Goal: Task Accomplishment & Management: Manage account settings

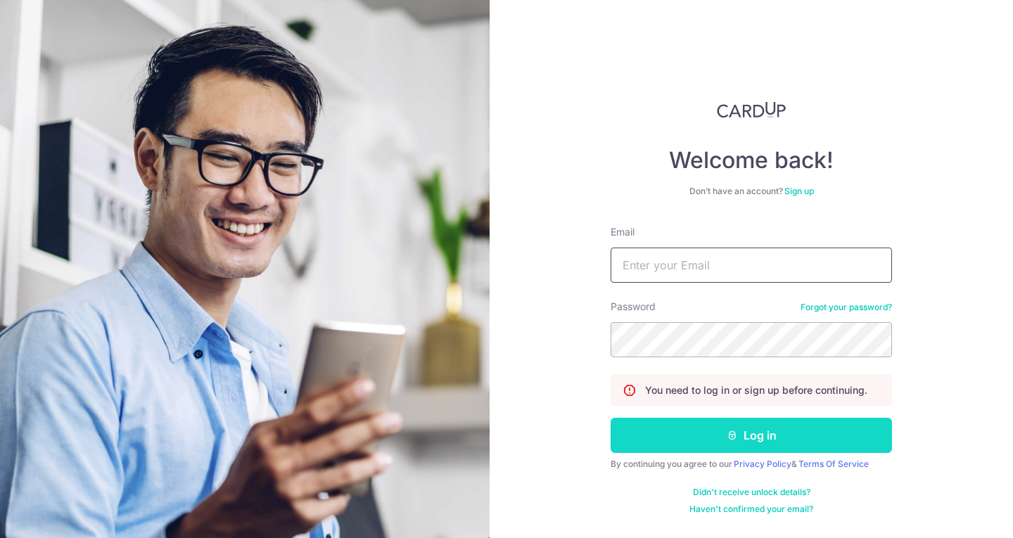
type input "[EMAIL_ADDRESS][DOMAIN_NAME]"
click at [691, 443] on button "Log in" at bounding box center [751, 435] width 281 height 35
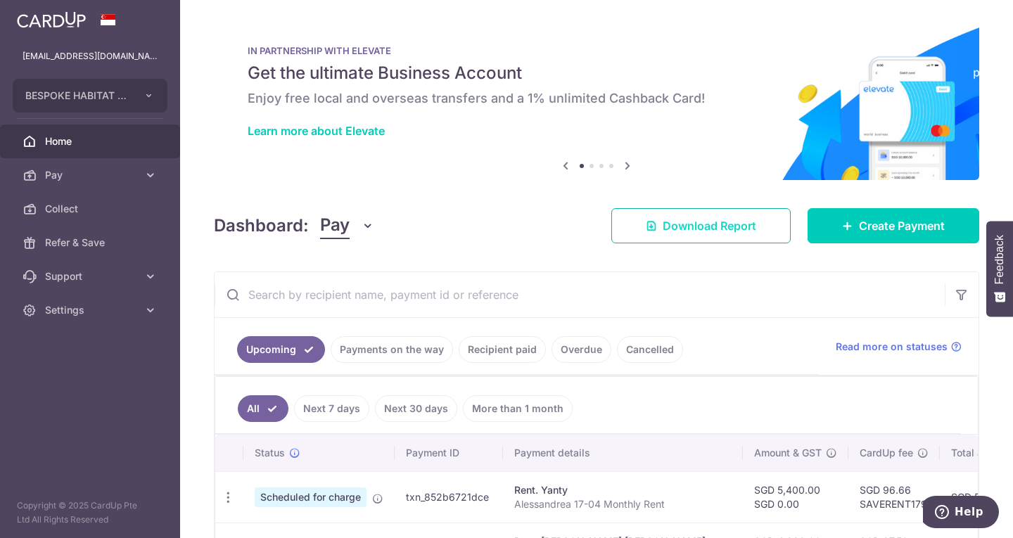
click at [732, 220] on span "Download Report" at bounding box center [710, 225] width 94 height 17
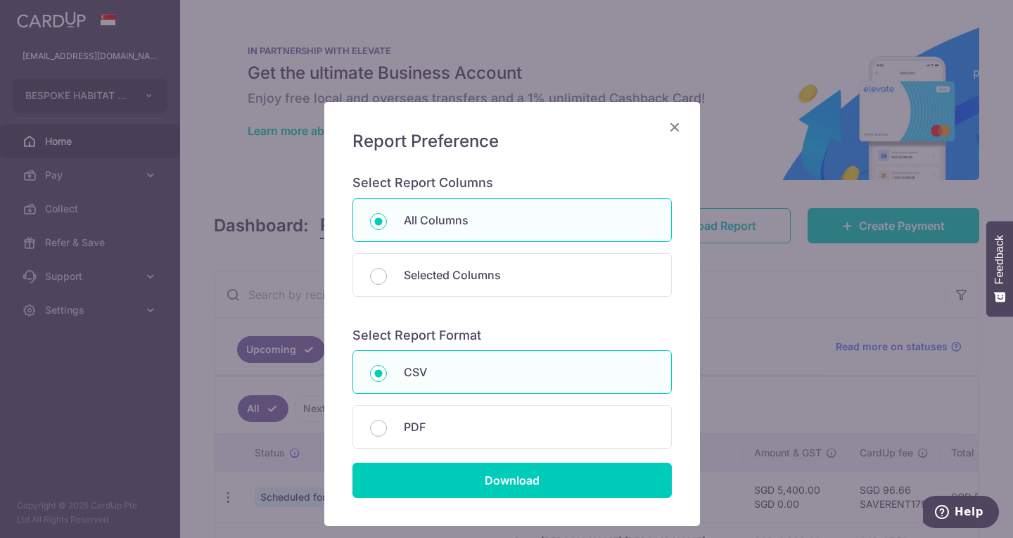
scroll to position [90, 0]
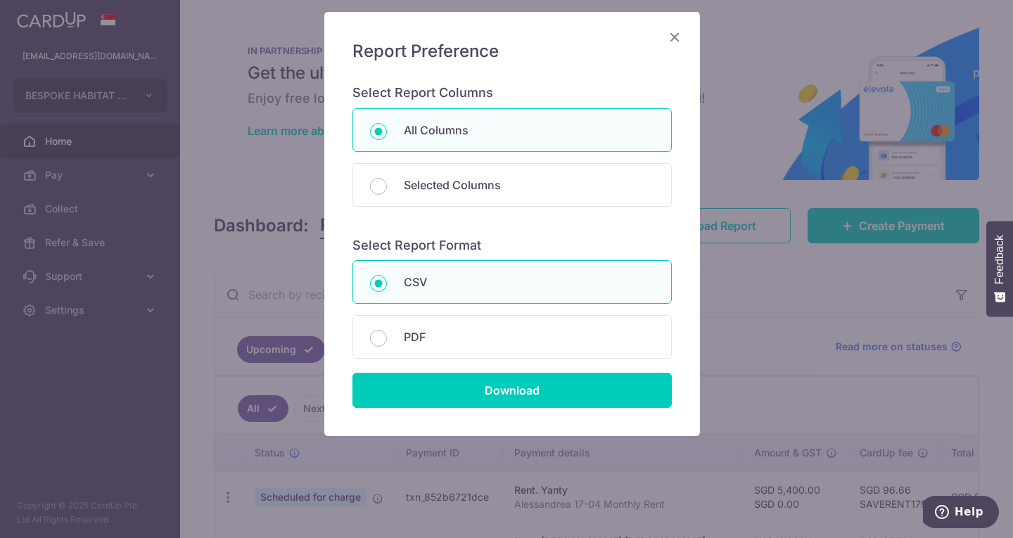
click at [675, 42] on icon "Close" at bounding box center [674, 37] width 17 height 18
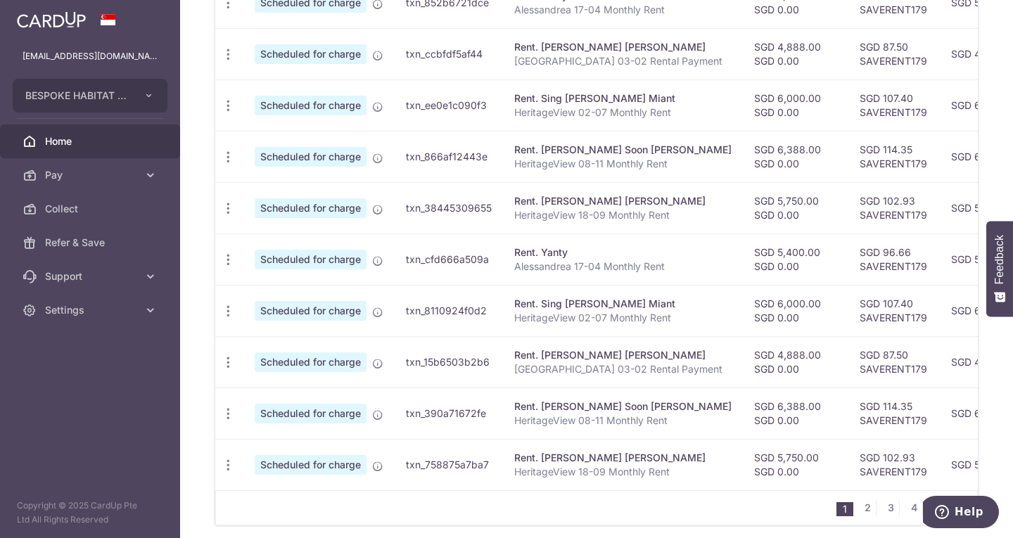
scroll to position [556, 0]
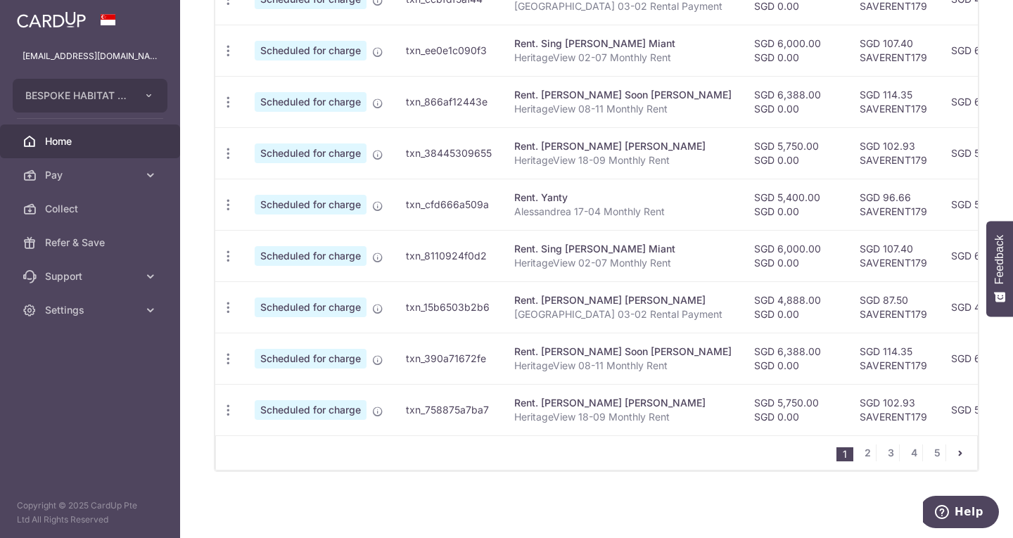
click at [942, 449] on ul "1 2 3 4 5" at bounding box center [906, 453] width 141 height 17
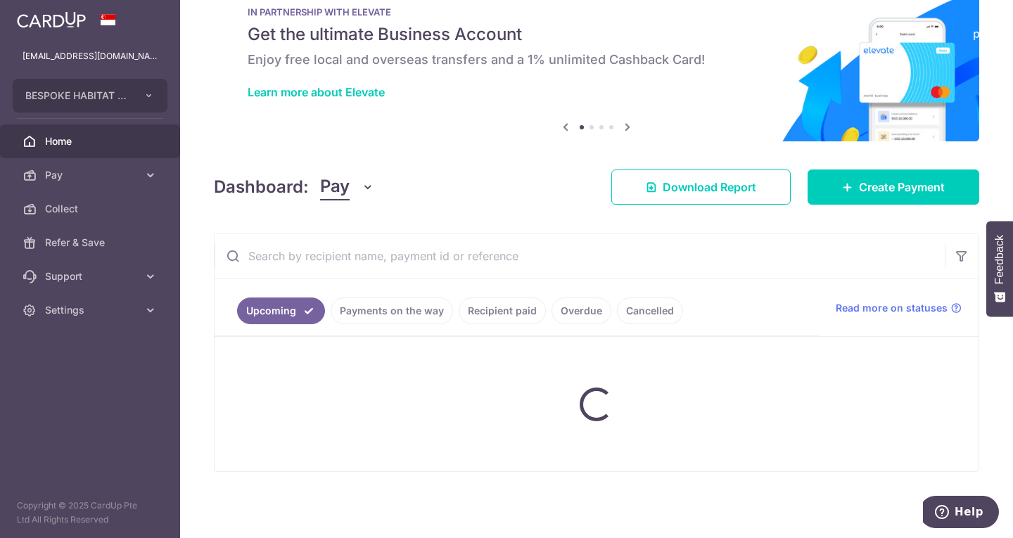
scroll to position [43, 0]
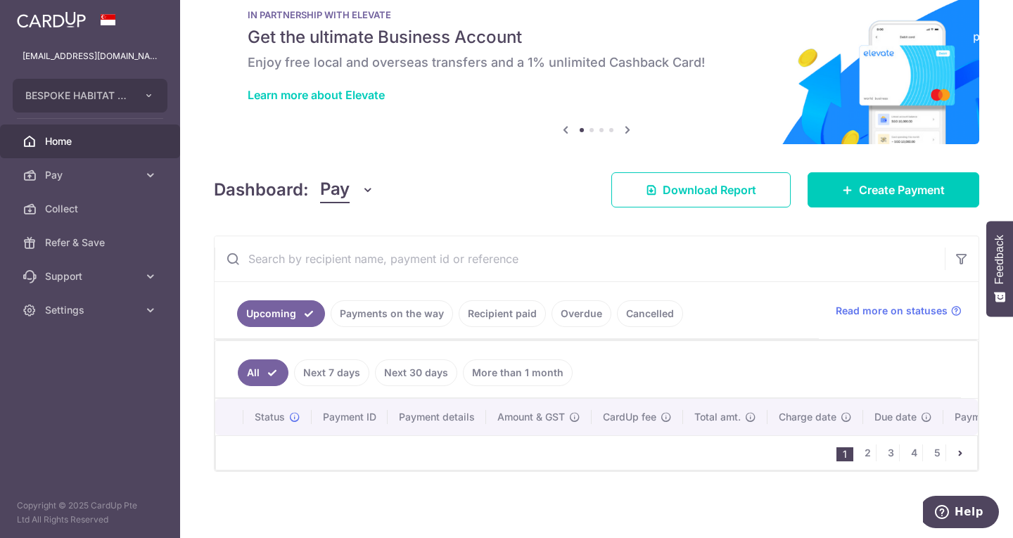
click at [923, 461] on nav "1 2 3 4 5" at bounding box center [906, 453] width 141 height 34
click at [931, 452] on link "5" at bounding box center [936, 453] width 17 height 17
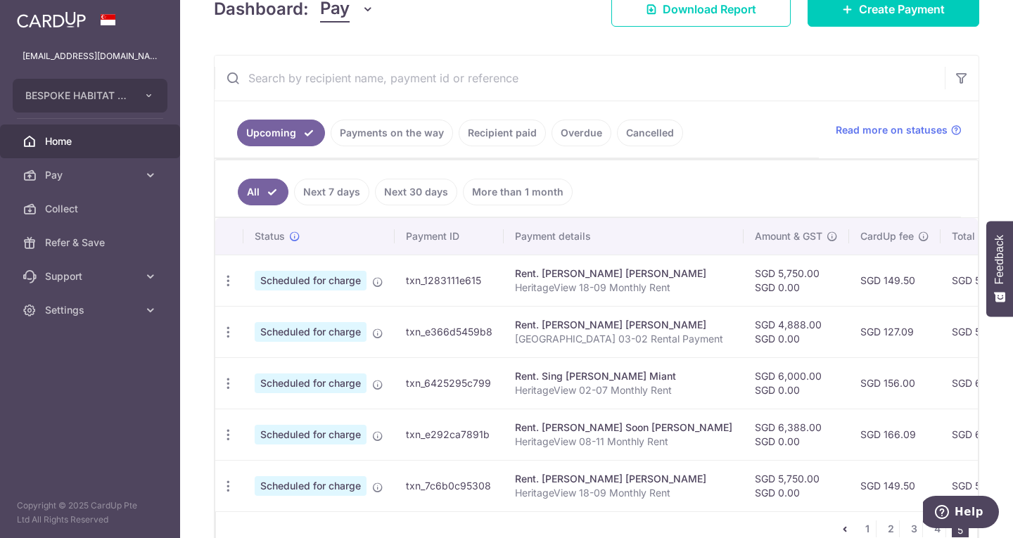
scroll to position [300, 0]
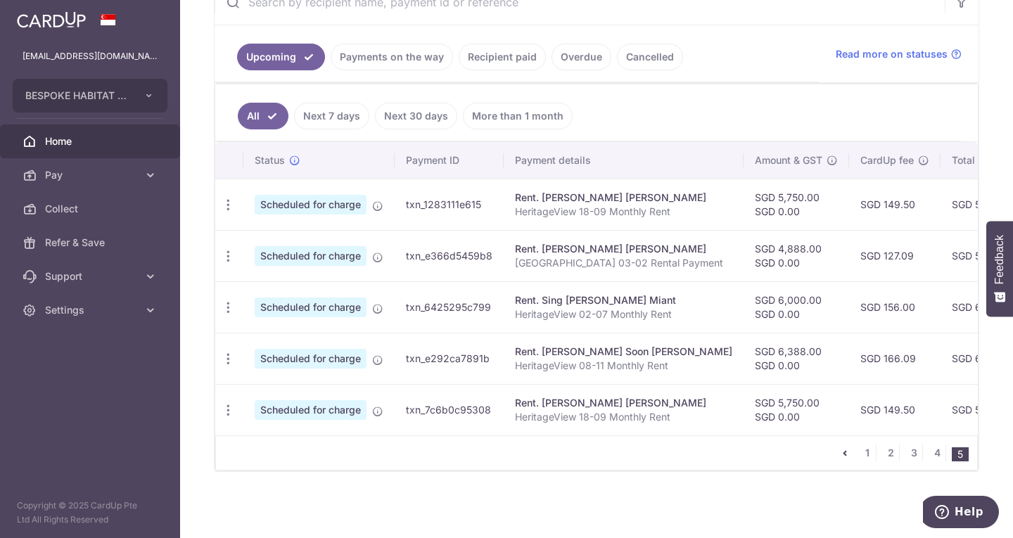
click at [708, 93] on ul "All Next 7 days Next 30 days More than 1 month" at bounding box center [588, 112] width 746 height 57
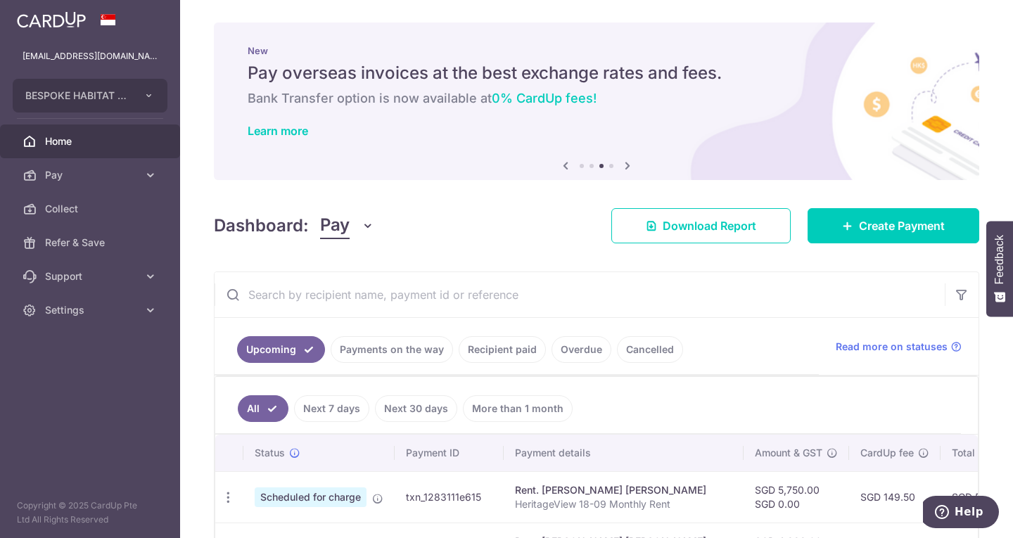
click at [369, 231] on icon "button" at bounding box center [368, 226] width 14 height 14
click at [447, 224] on div "Dashboard: Pay Pay Collect Download Report Create Payment" at bounding box center [596, 223] width 765 height 41
click at [941, 347] on div "Read more on statuses" at bounding box center [899, 347] width 126 height 14
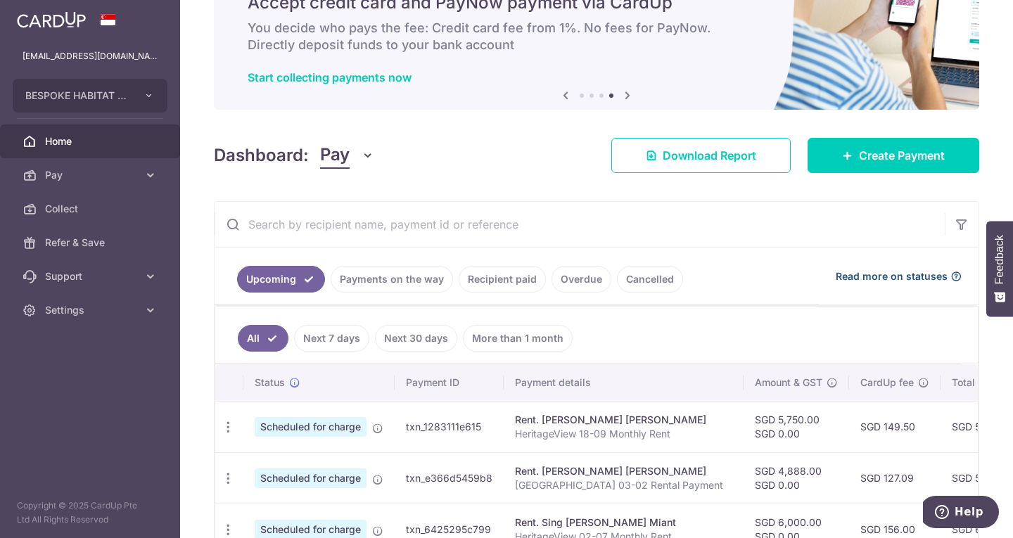
scroll to position [281, 0]
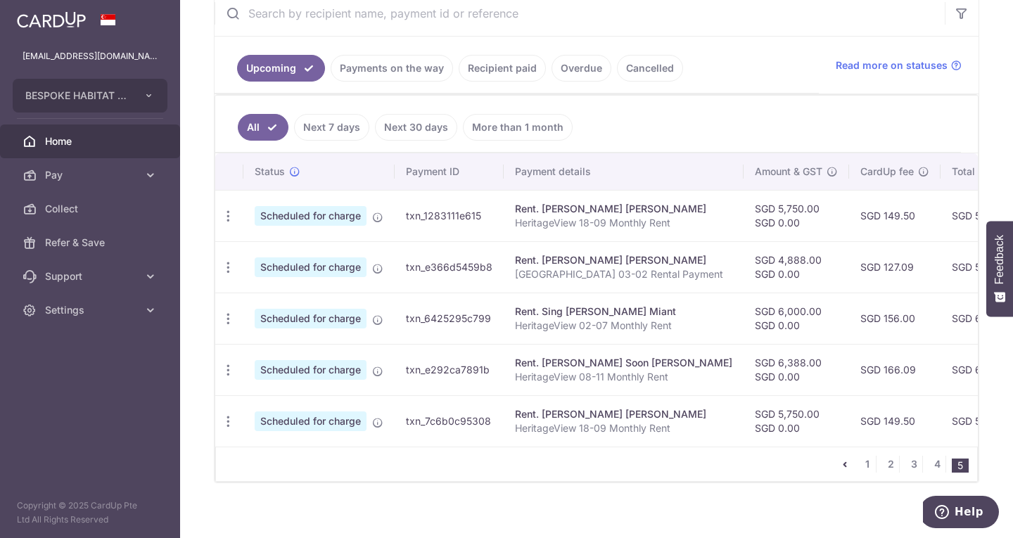
click at [502, 72] on link "Recipient paid" at bounding box center [502, 68] width 87 height 27
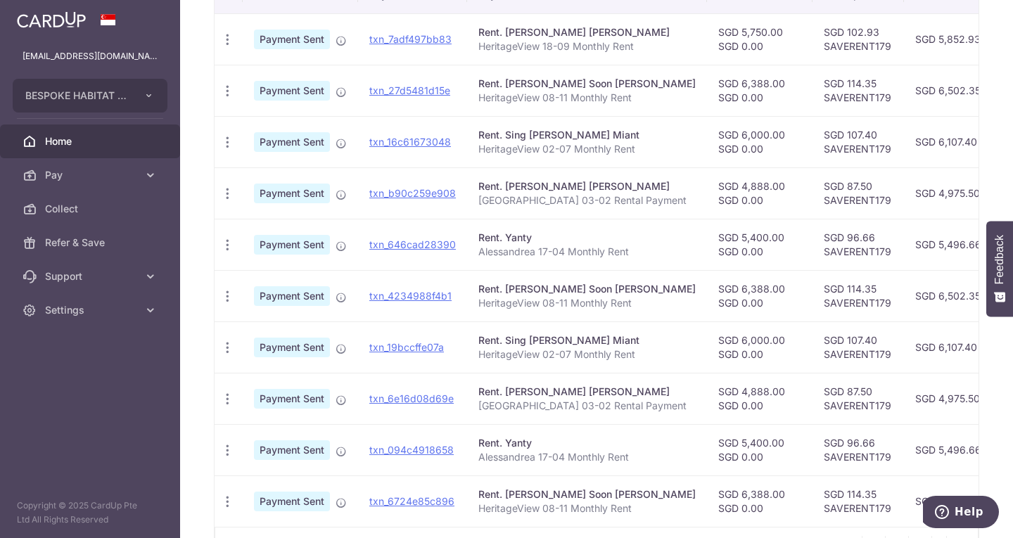
scroll to position [497, 0]
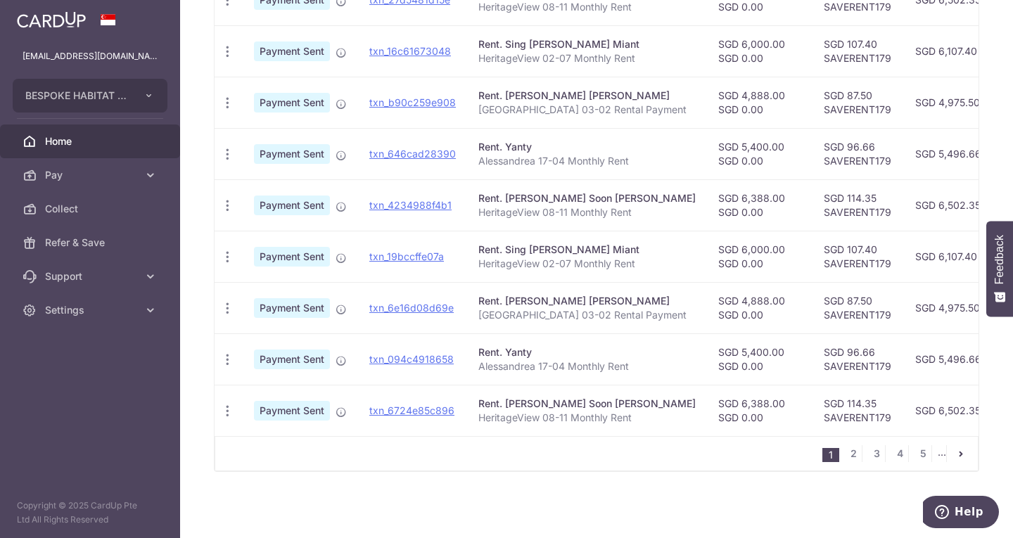
click at [938, 452] on li "..." at bounding box center [942, 453] width 9 height 17
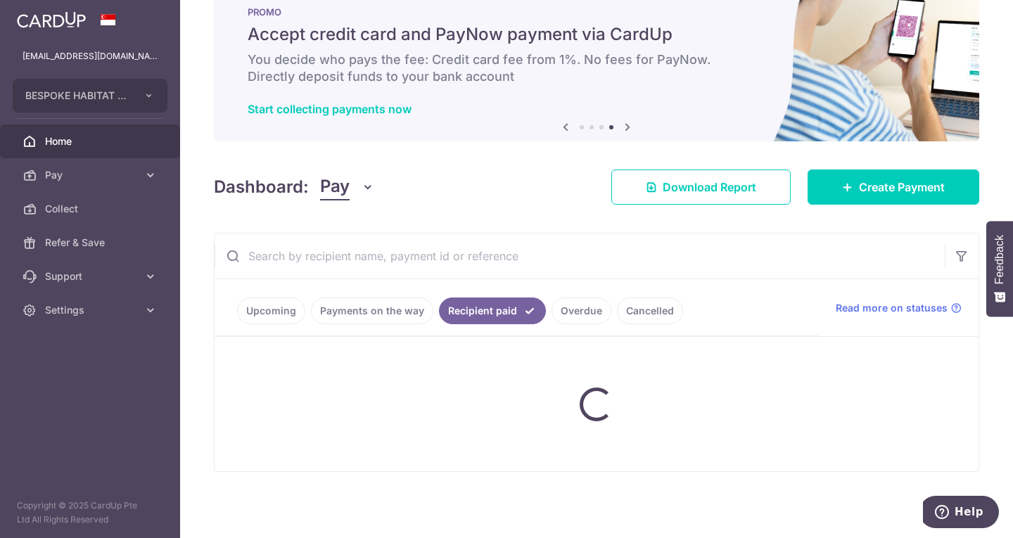
scroll to position [0, 0]
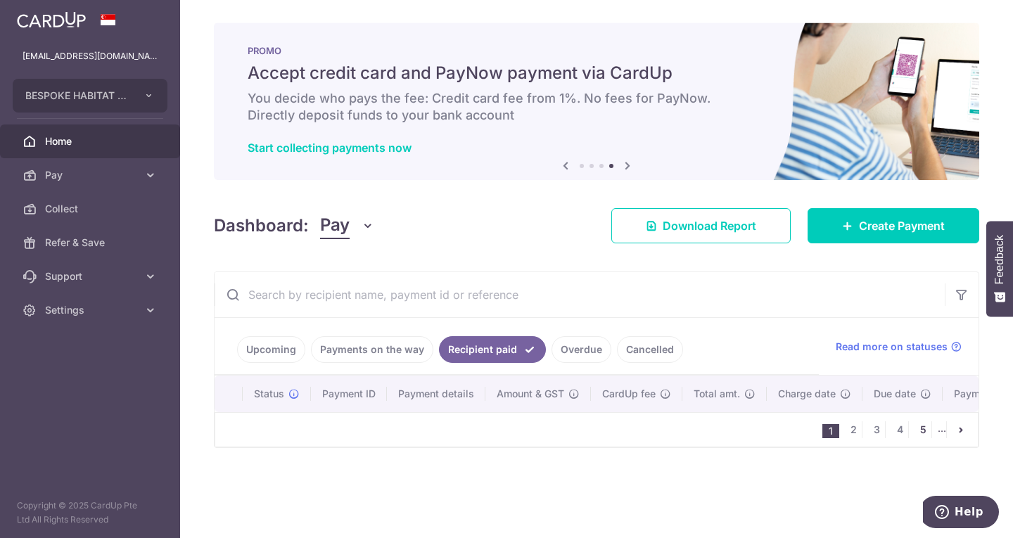
click at [926, 438] on link "5" at bounding box center [922, 429] width 17 height 17
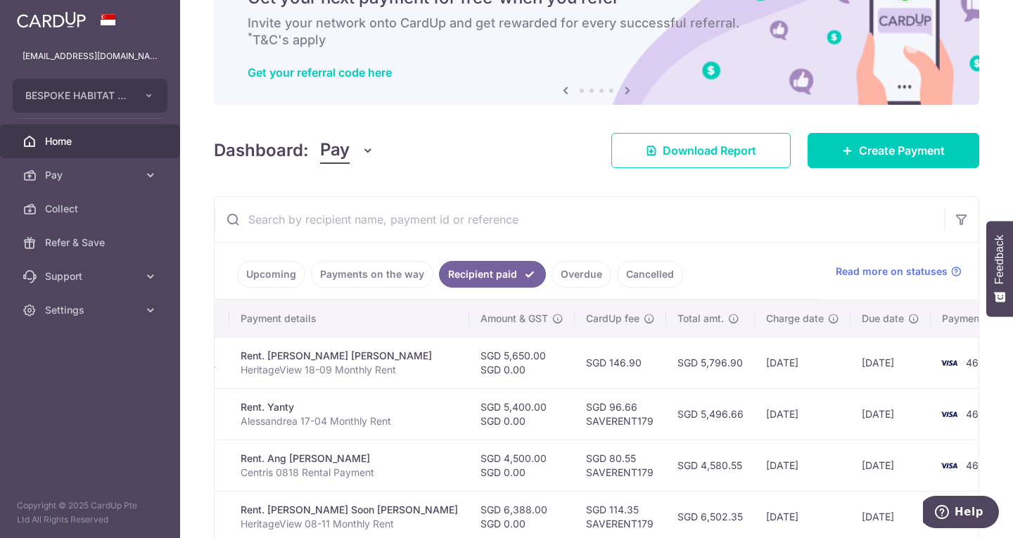
scroll to position [75, 0]
click at [726, 151] on span "Download Report" at bounding box center [710, 151] width 94 height 17
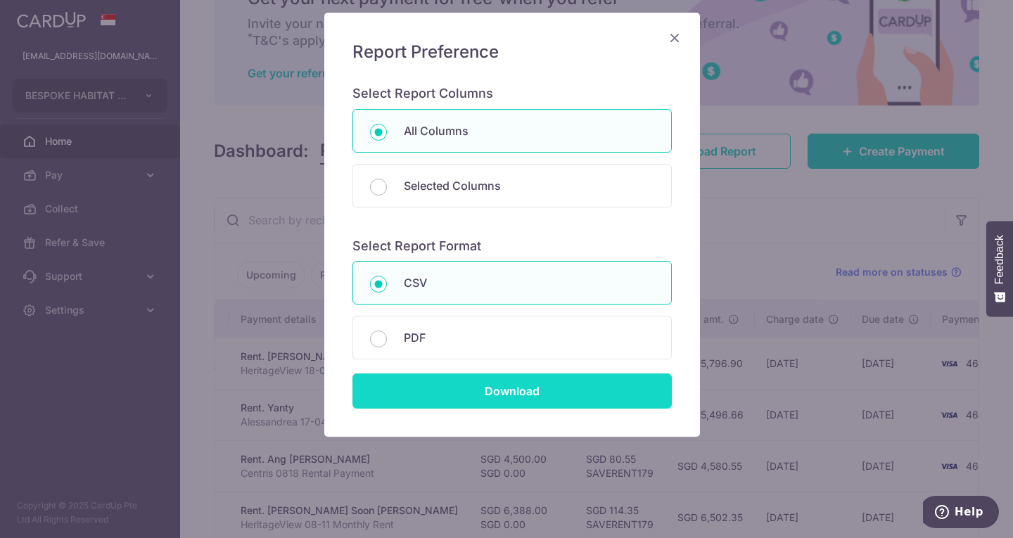
scroll to position [90, 0]
click at [466, 392] on input "Download" at bounding box center [511, 390] width 319 height 35
